Goal: Task Accomplishment & Management: Complete application form

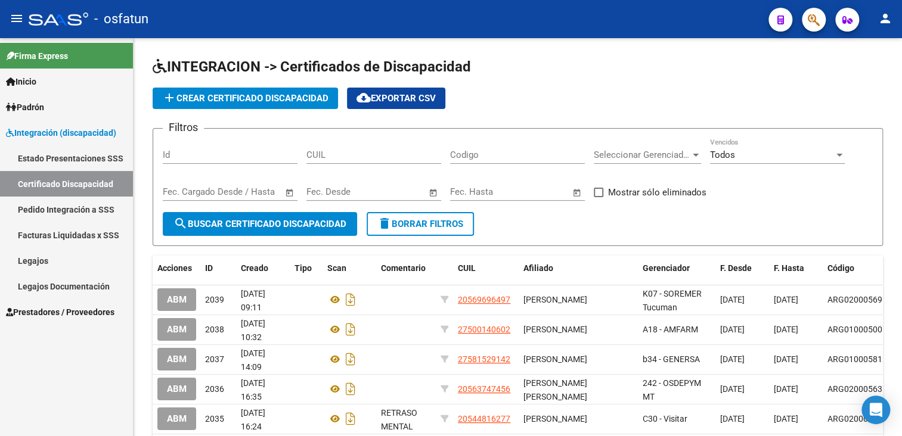
click at [55, 311] on span "Prestadores / Proveedores" at bounding box center [60, 312] width 109 height 13
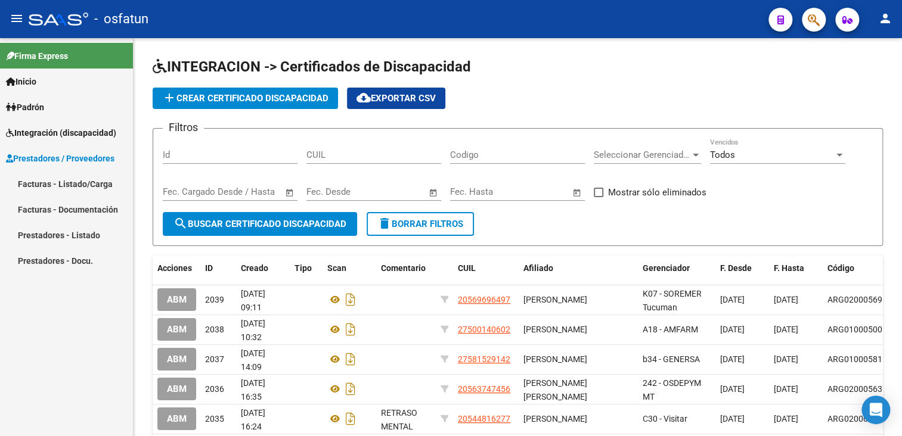
click at [57, 178] on link "Facturas - Listado/Carga" at bounding box center [66, 184] width 133 height 26
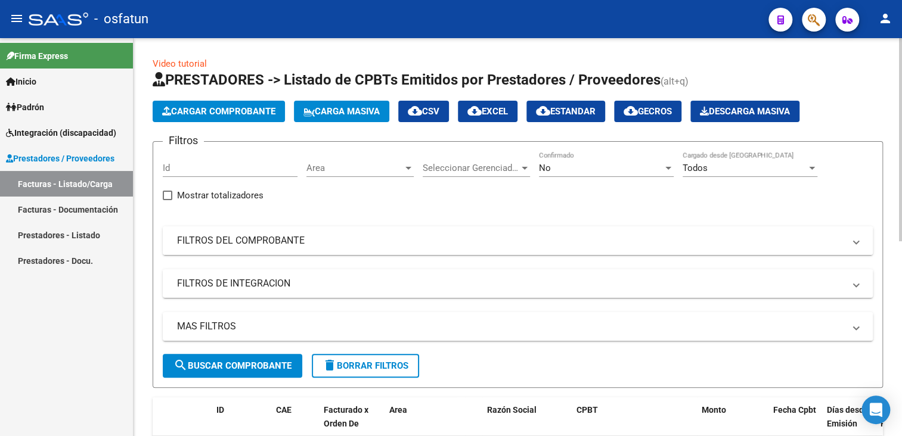
click at [238, 238] on mat-panel-title "FILTROS DEL COMPROBANTE" at bounding box center [510, 240] width 667 height 13
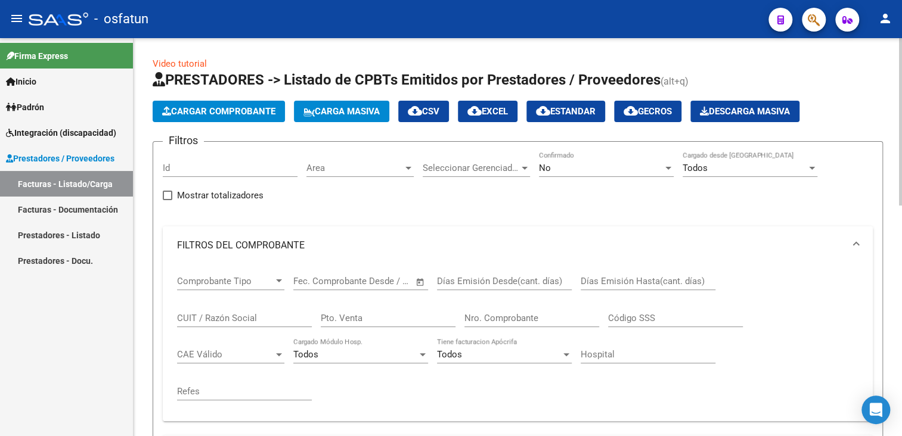
click at [234, 317] on input "CUIT / Razón Social" at bounding box center [244, 318] width 135 height 11
paste input "27280363044"
type input "27280363044"
click at [488, 172] on span "Seleccionar Gerenciador" at bounding box center [471, 168] width 97 height 11
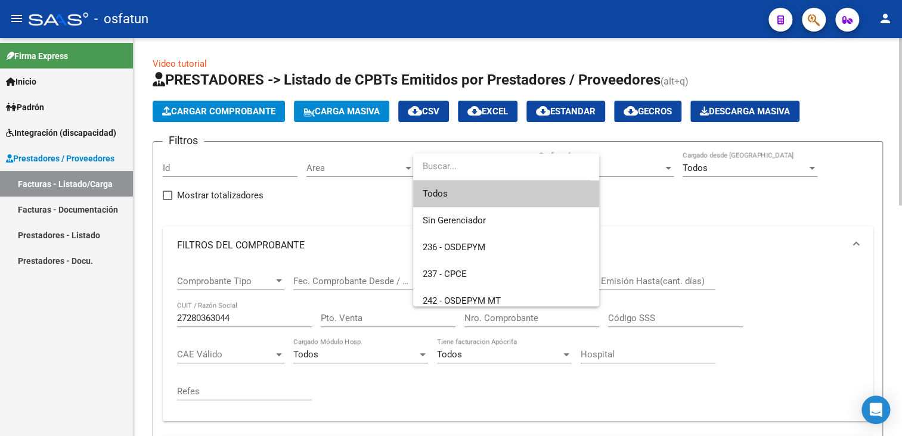
click at [460, 191] on span "Todos" at bounding box center [506, 194] width 167 height 27
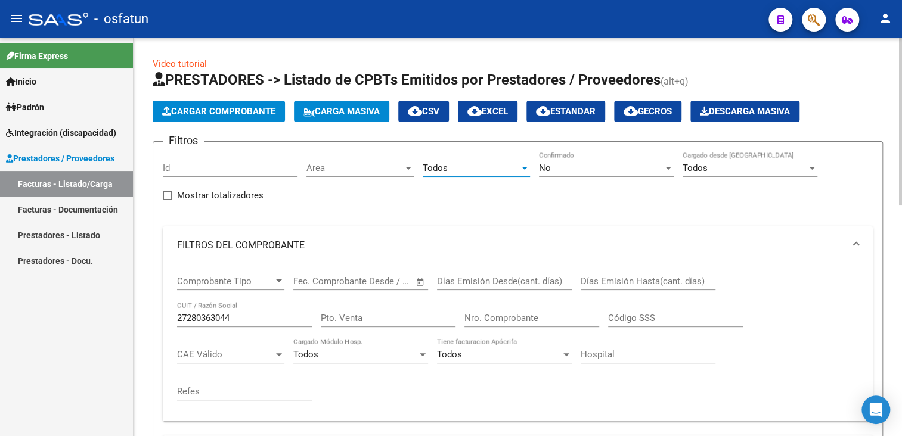
click at [403, 166] on div at bounding box center [408, 168] width 11 height 10
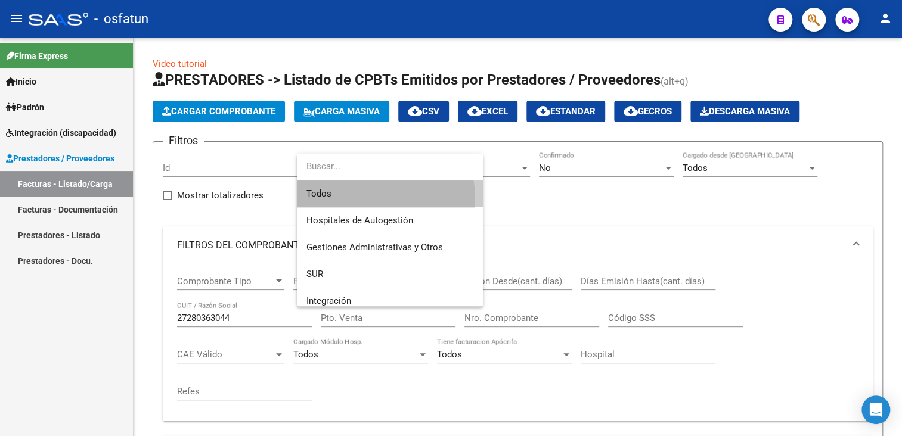
click at [376, 198] on span "Todos" at bounding box center [389, 194] width 167 height 27
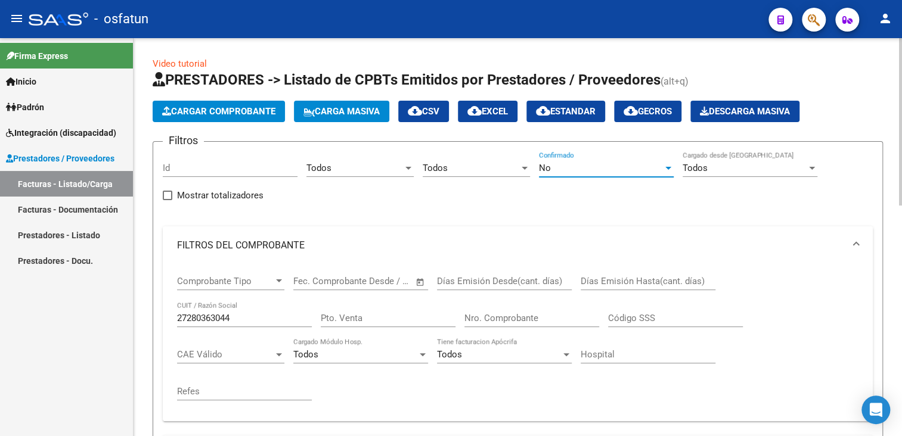
click at [592, 163] on div "No" at bounding box center [601, 168] width 124 height 11
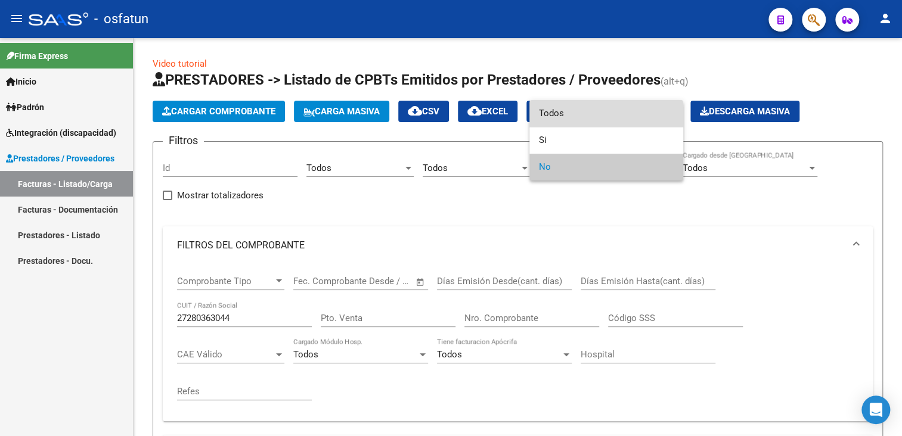
click at [569, 120] on span "Todos" at bounding box center [606, 113] width 135 height 27
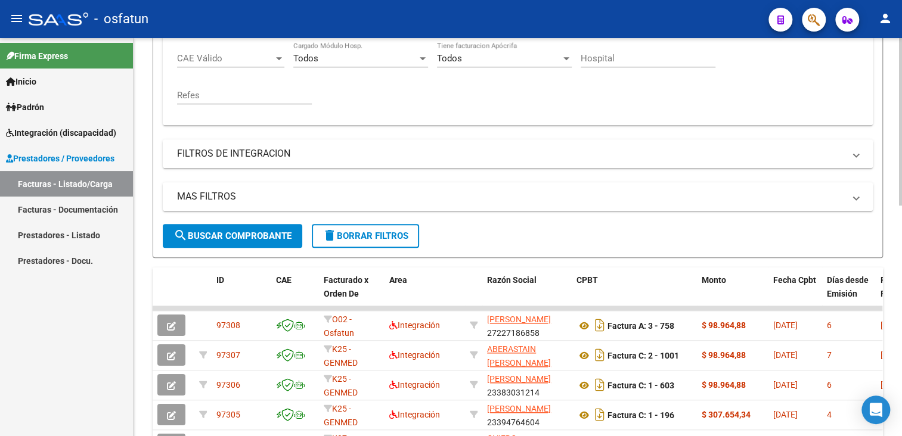
scroll to position [298, 0]
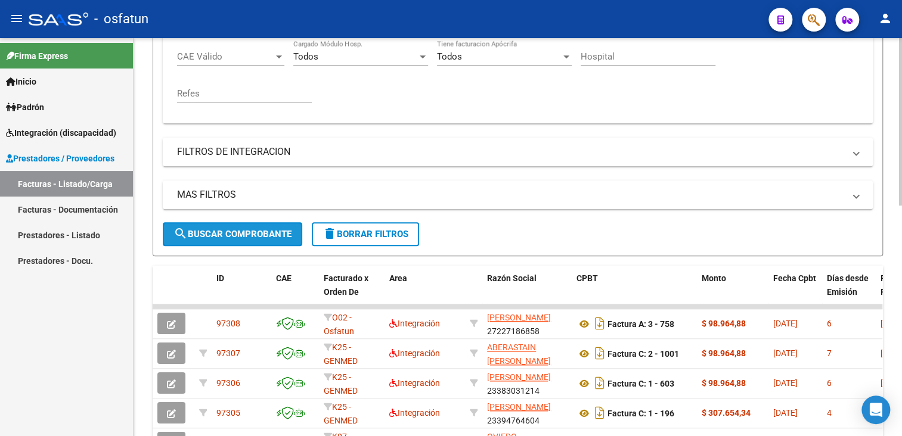
click at [249, 238] on span "search Buscar Comprobante" at bounding box center [232, 234] width 118 height 11
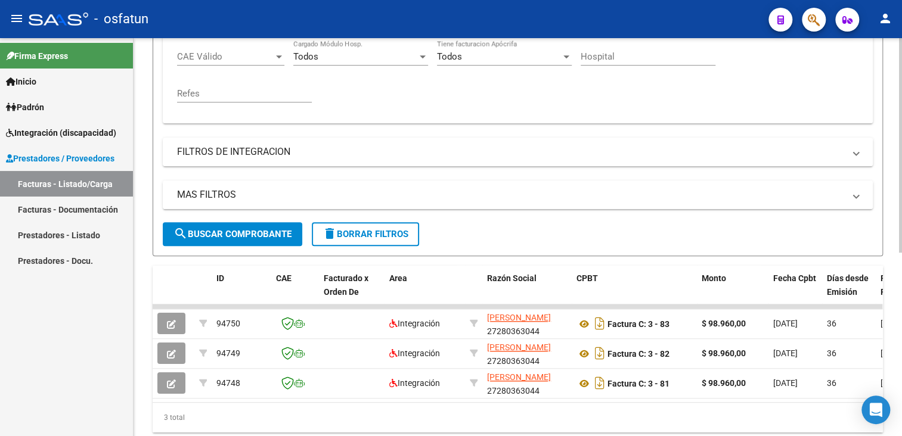
scroll to position [340, 0]
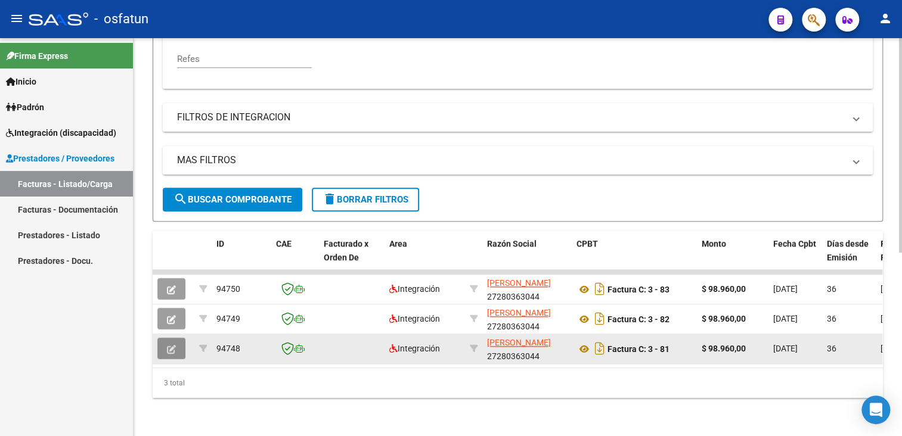
click at [173, 345] on icon "button" at bounding box center [171, 349] width 9 height 9
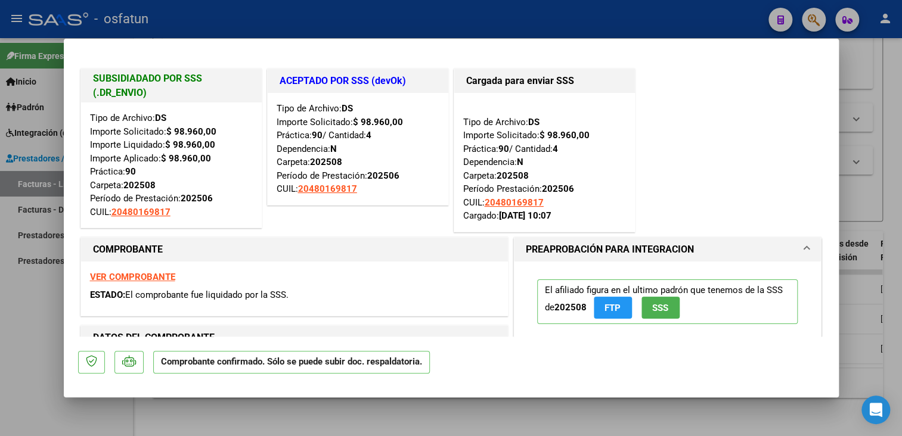
click at [897, 217] on div at bounding box center [451, 218] width 902 height 436
type input "$ 0,00"
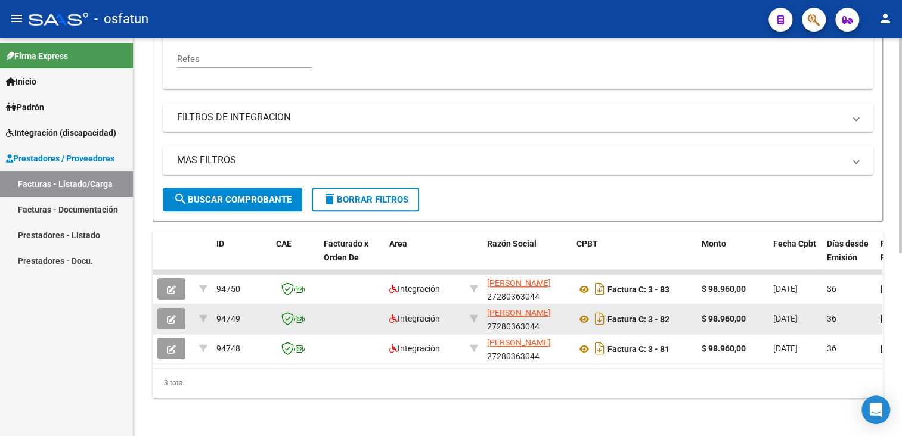
click at [167, 308] on button "button" at bounding box center [171, 318] width 28 height 21
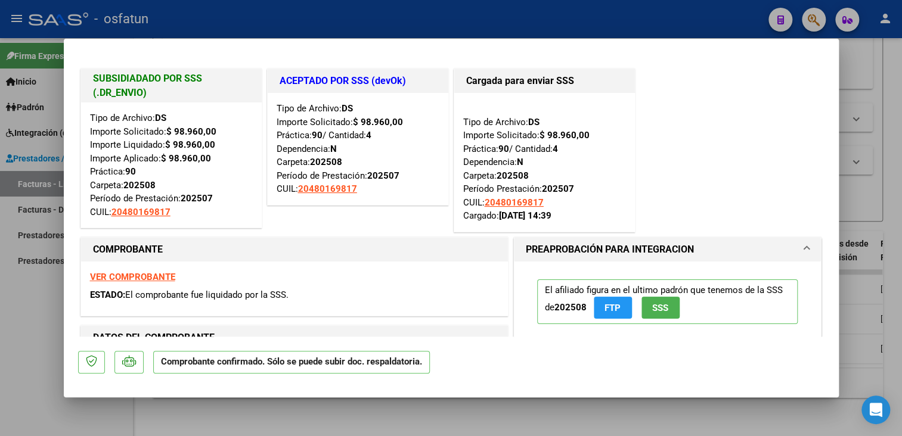
click at [890, 184] on div at bounding box center [451, 218] width 902 height 436
type input "$ 0,00"
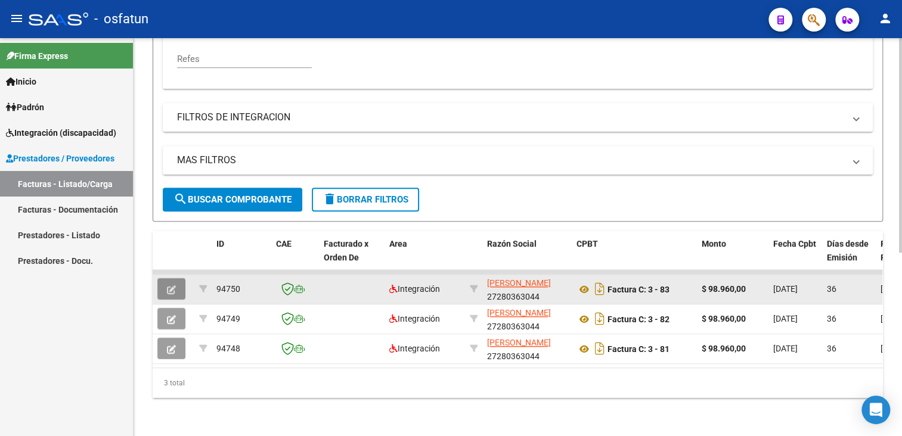
click at [165, 278] on button "button" at bounding box center [171, 288] width 28 height 21
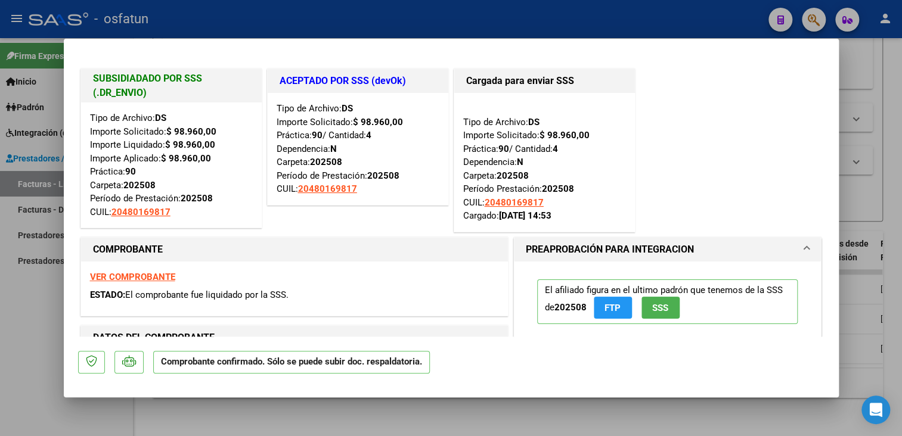
click at [864, 184] on div at bounding box center [451, 218] width 902 height 436
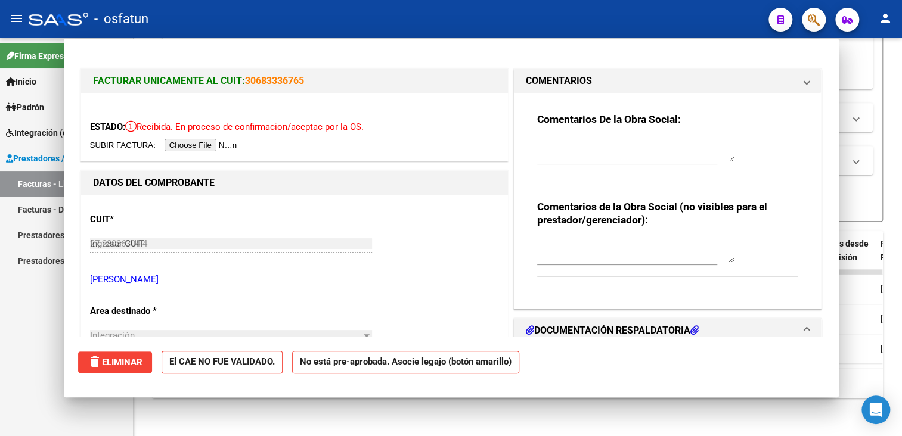
type input "$ 0,00"
